Goal: Transaction & Acquisition: Subscribe to service/newsletter

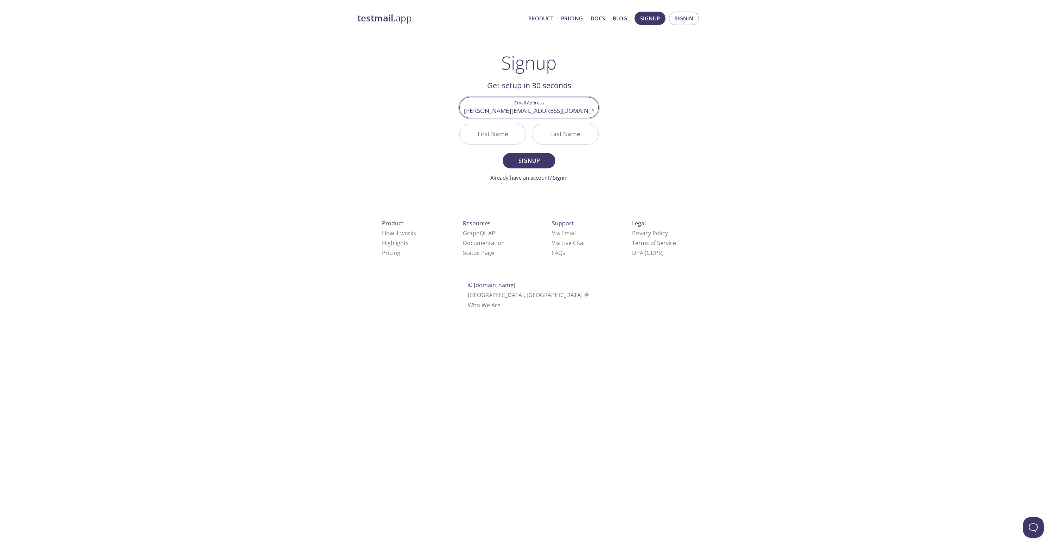
click at [496, 134] on input "First Name" at bounding box center [493, 134] width 66 height 20
type input "[PERSON_NAME]"
type input "O"
type input "[PERSON_NAME]"
click at [641, 71] on div "testmail .app Product Pricing Docs Blog Signup Signin Signup Get setup in 30 se…" at bounding box center [529, 168] width 360 height 323
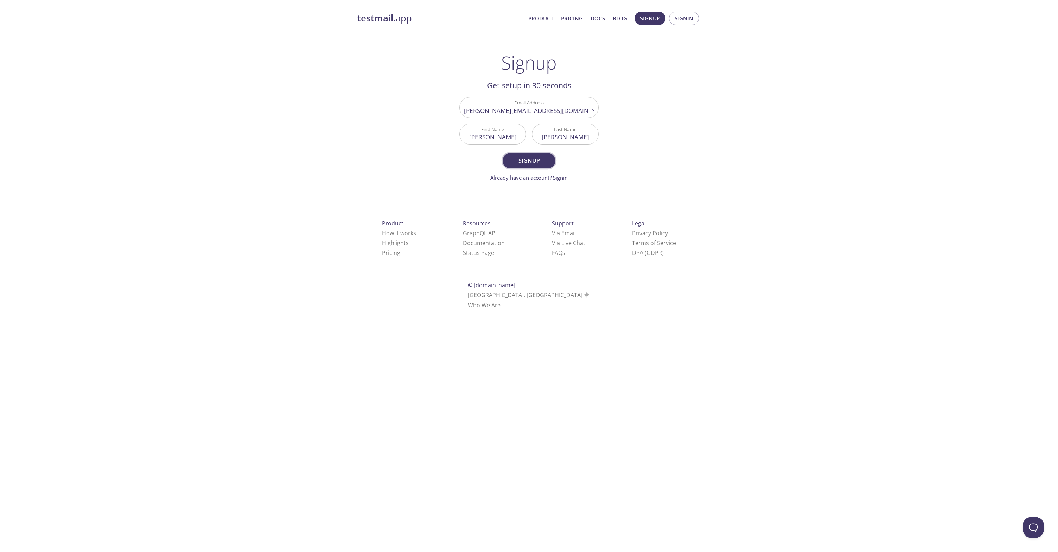
click at [525, 162] on span "Signup" at bounding box center [528, 161] width 37 height 10
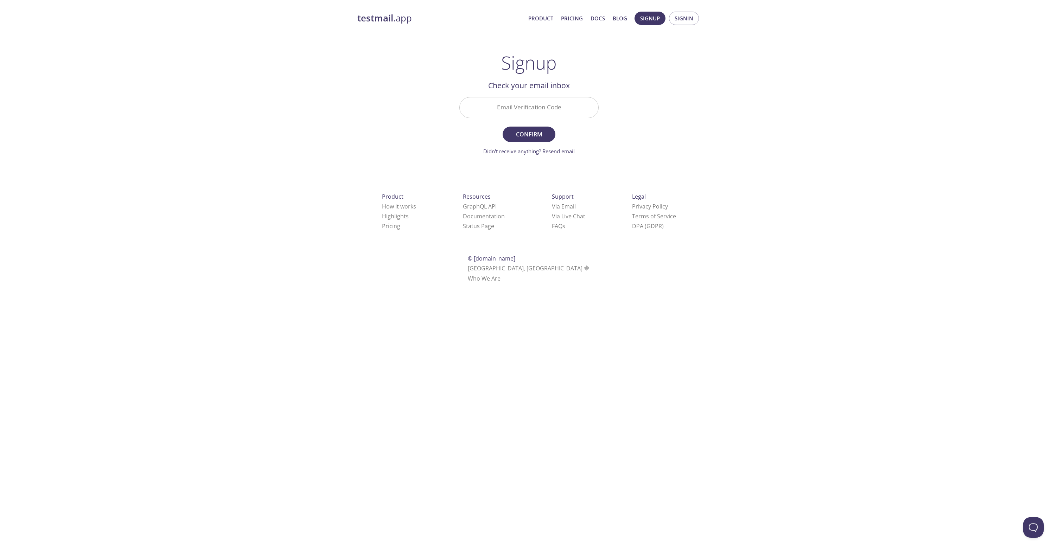
click at [529, 108] on input "Email Verification Code" at bounding box center [529, 107] width 139 height 20
paste input "BZW5LUE"
type input "BZW5LUE"
click at [529, 134] on span "Confirm" at bounding box center [528, 134] width 37 height 10
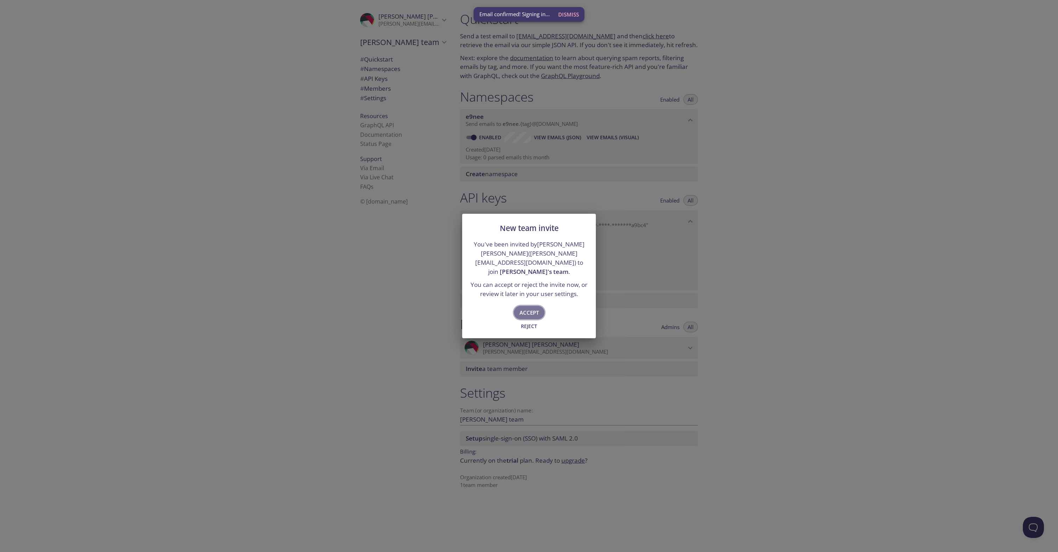
click at [531, 308] on span "Accept" at bounding box center [529, 312] width 19 height 9
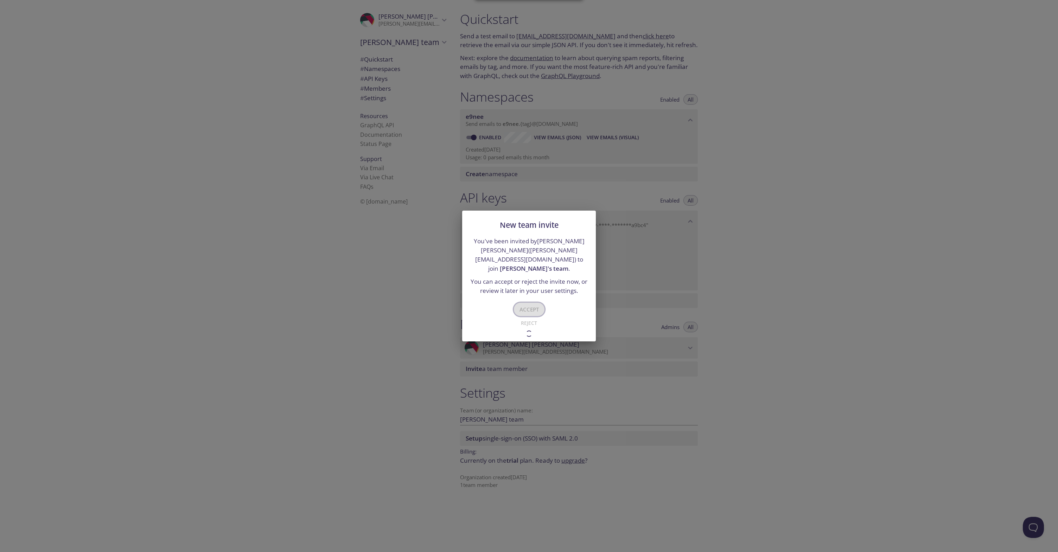
type input "[PERSON_NAME]'s team"
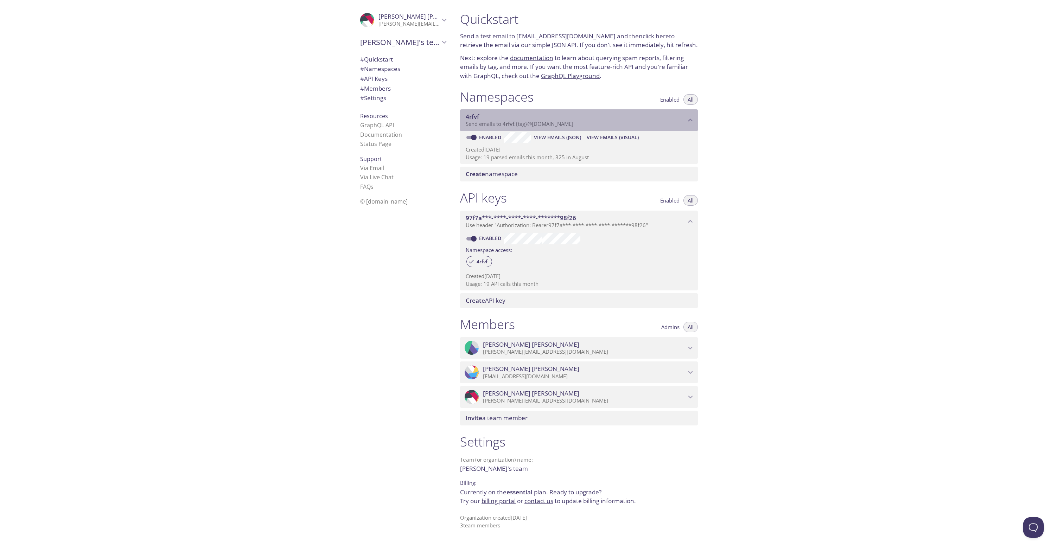
click at [492, 119] on span "4rfvf" at bounding box center [576, 117] width 220 height 8
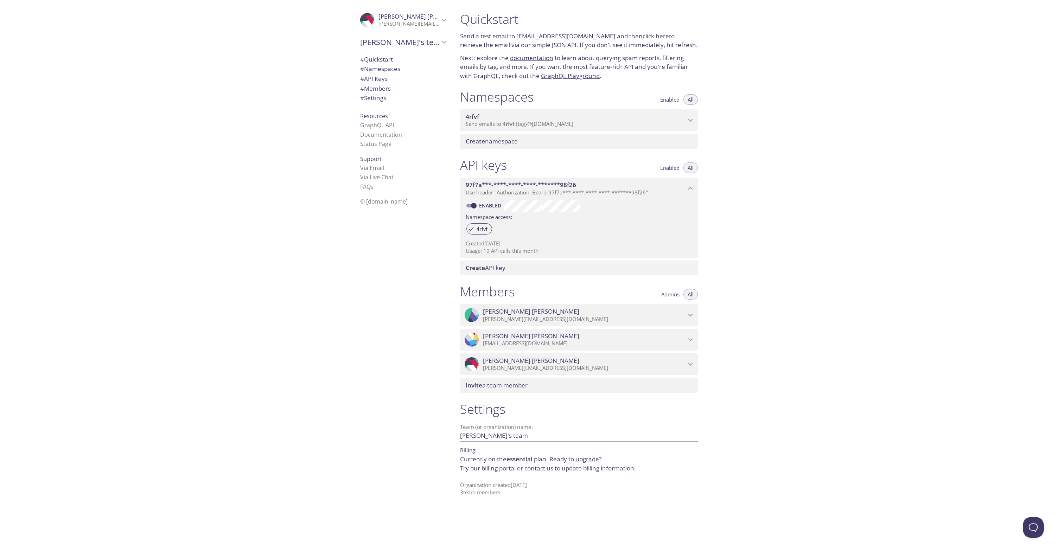
click at [492, 119] on span "4rfvf" at bounding box center [576, 117] width 220 height 8
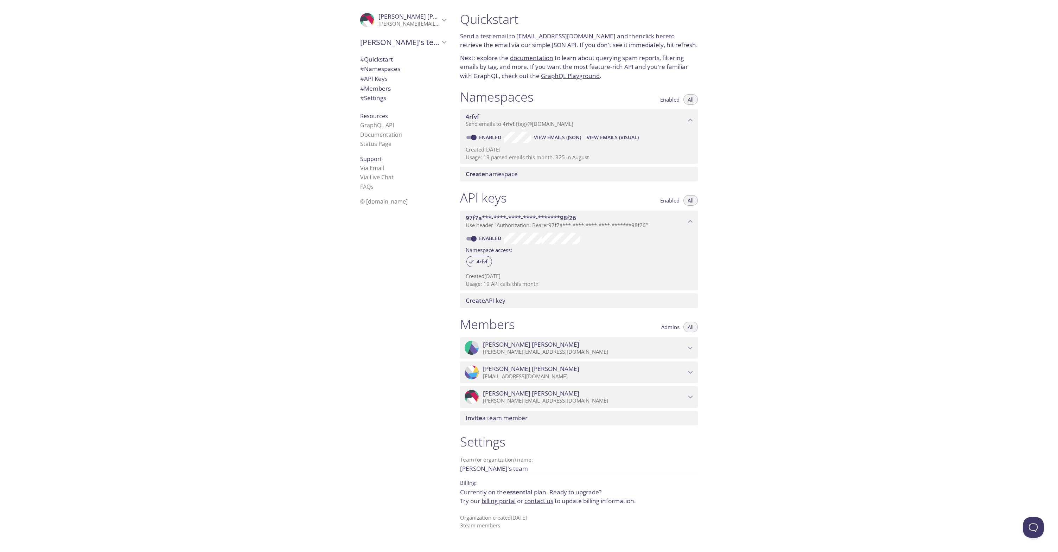
click at [545, 138] on span "View Emails (JSON)" at bounding box center [557, 137] width 47 height 8
click at [611, 138] on span "View Emails (Visual)" at bounding box center [613, 137] width 52 height 8
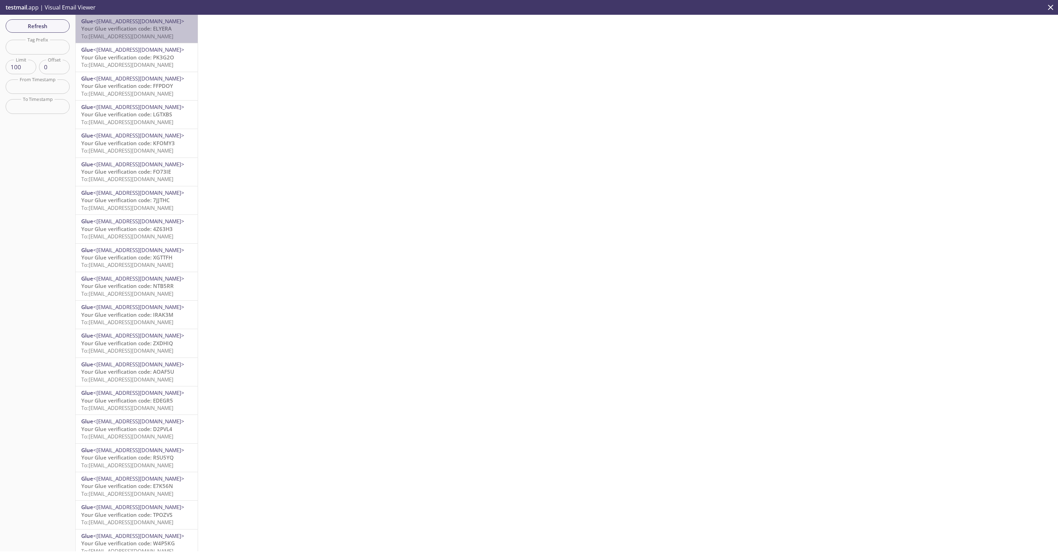
click at [139, 34] on span "To: [EMAIL_ADDRESS][DOMAIN_NAME]" at bounding box center [127, 36] width 92 height 7
click at [134, 36] on span "To: [EMAIL_ADDRESS][DOMAIN_NAME]" at bounding box center [127, 36] width 92 height 7
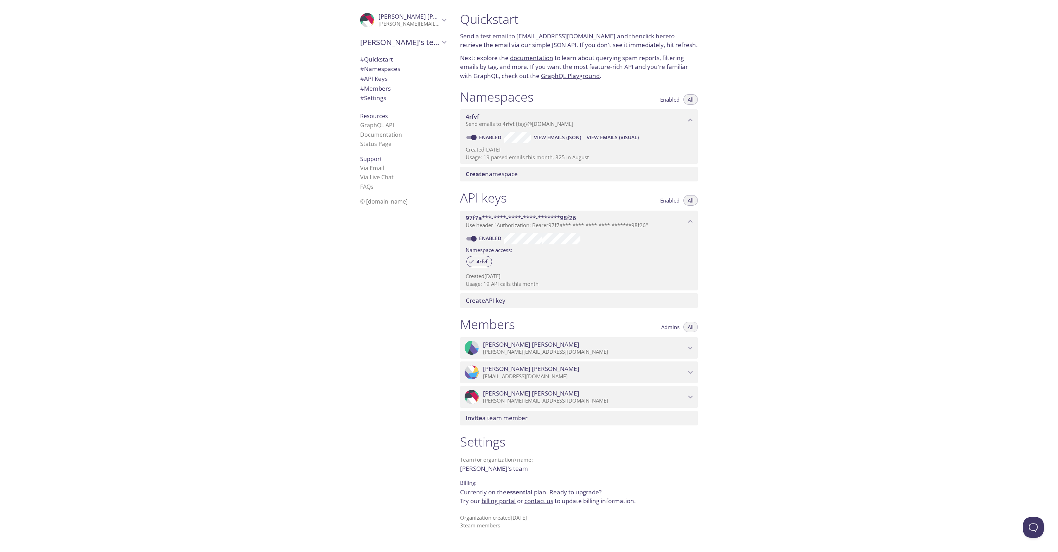
click at [562, 138] on span "View Emails (JSON)" at bounding box center [557, 137] width 47 height 8
